Goal: Navigation & Orientation: Understand site structure

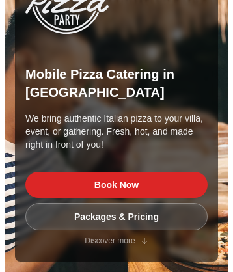
scroll to position [5597, 0]
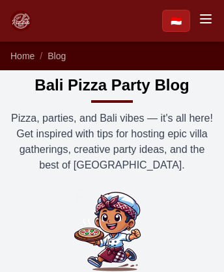
scroll to position [4723, 0]
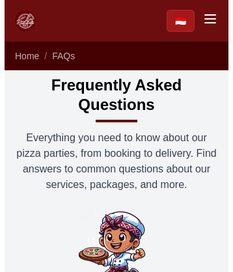
scroll to position [1501, 0]
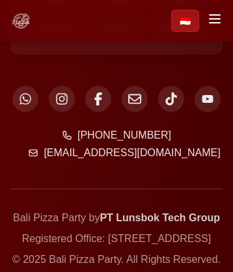
click at [21, 10] on img at bounding box center [20, 20] width 21 height 21
